Goal: Task Accomplishment & Management: Manage account settings

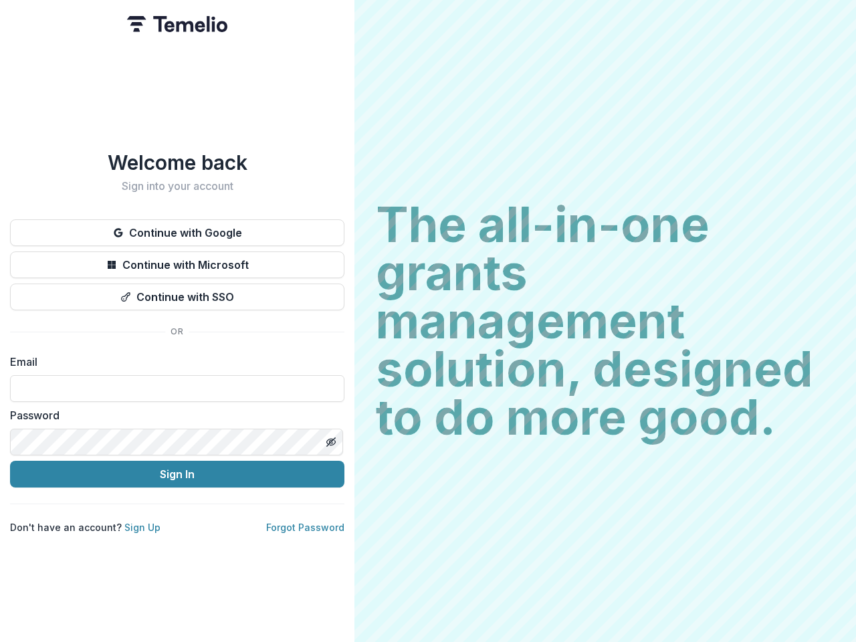
click at [428, 321] on h2 "The all-in-one grants management solution, designed to do more good." at bounding box center [605, 321] width 459 height 241
click at [177, 227] on button "Continue with Google" at bounding box center [177, 232] width 334 height 27
click at [177, 259] on button "Continue with Microsoft" at bounding box center [177, 264] width 334 height 27
click at [177, 292] on button "Continue with SSO" at bounding box center [177, 296] width 334 height 27
click at [330, 437] on div "Welcome back Sign into your account Continue with Google Continue with Microsof…" at bounding box center [177, 321] width 354 height 642
